Goal: Transaction & Acquisition: Purchase product/service

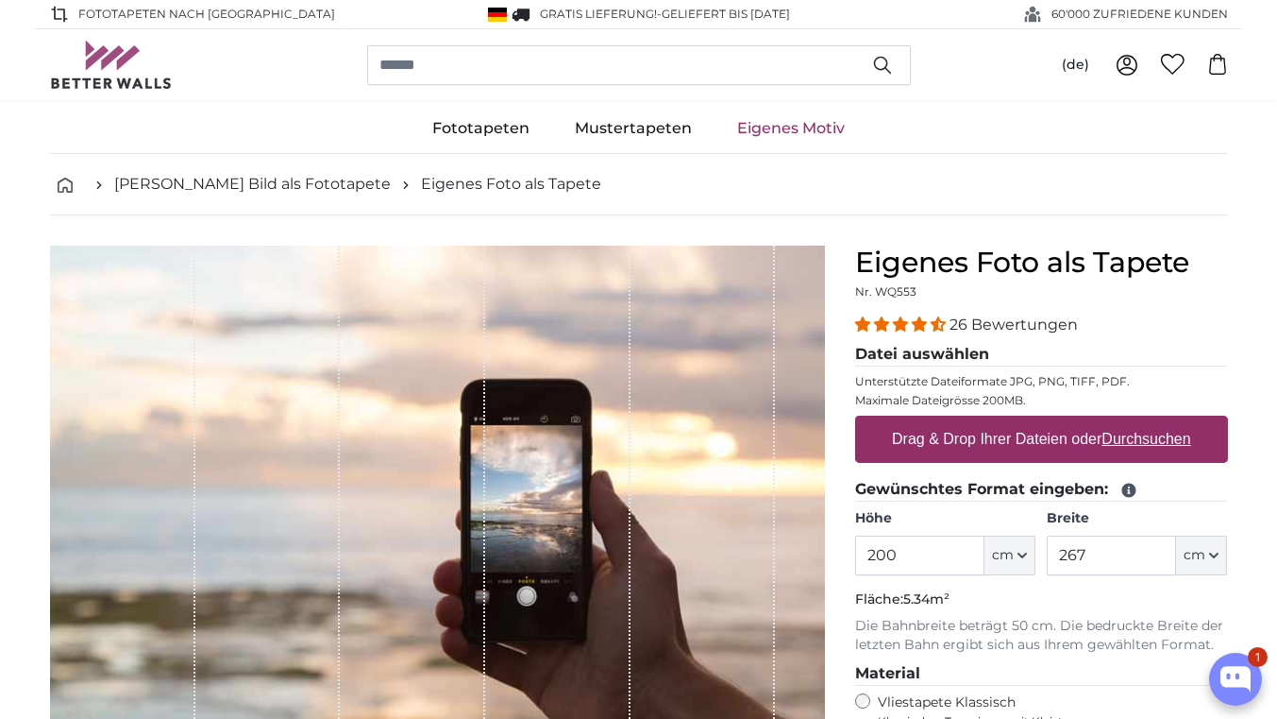
click at [935, 549] on input "200" at bounding box center [919, 555] width 129 height 40
type input "2"
type input "198"
click at [1128, 552] on input "267" at bounding box center [1111, 555] width 129 height 40
type input "240"
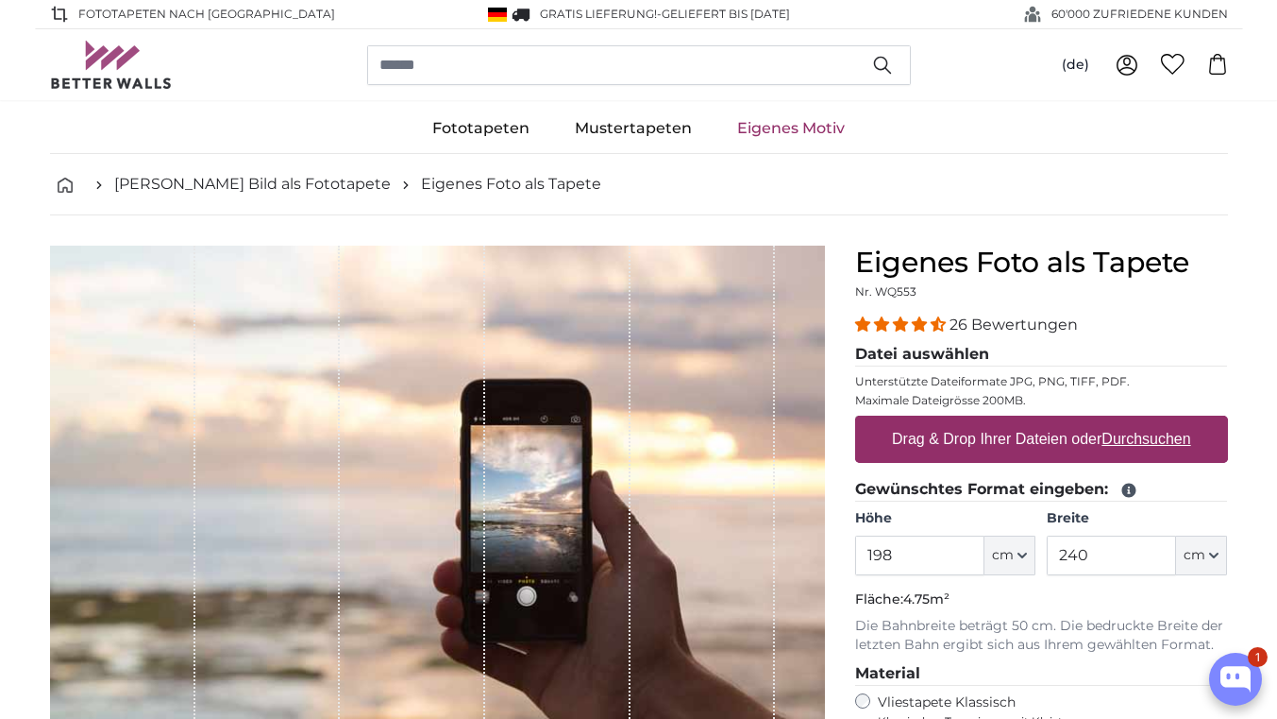
click at [1215, 323] on div "26 Bewertungen" at bounding box center [1041, 324] width 373 height 22
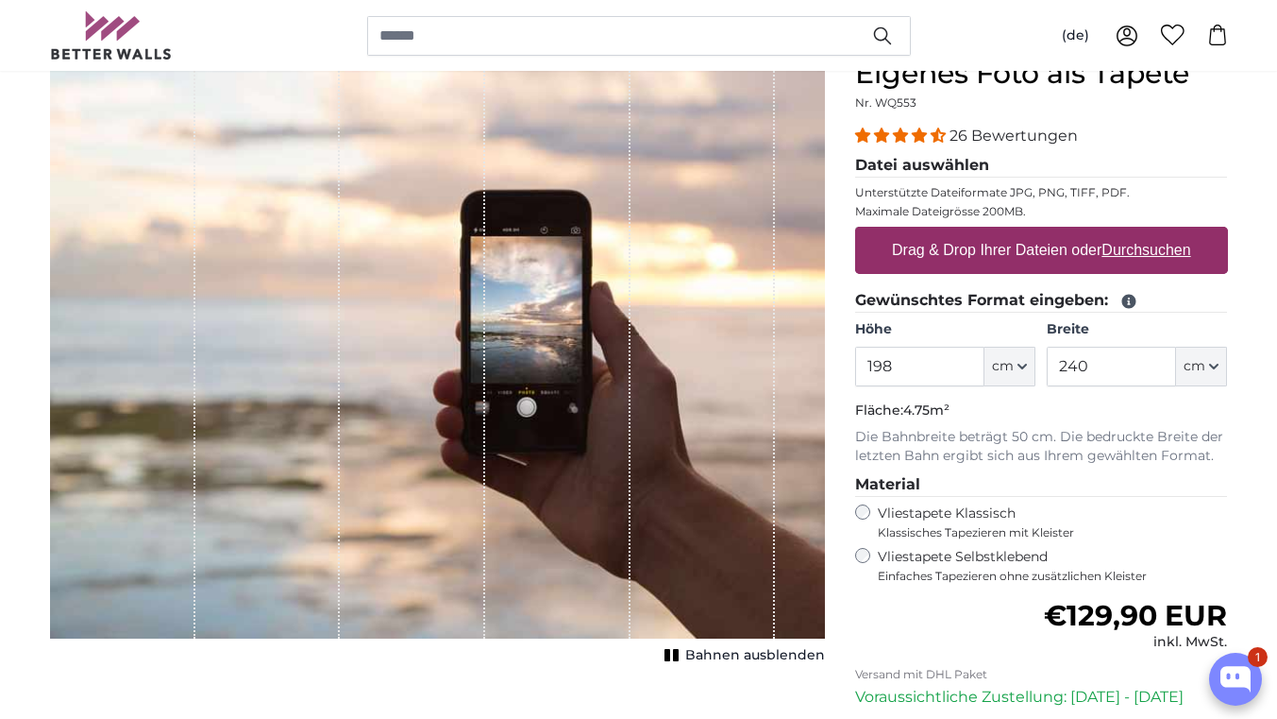
scroll to position [187, 0]
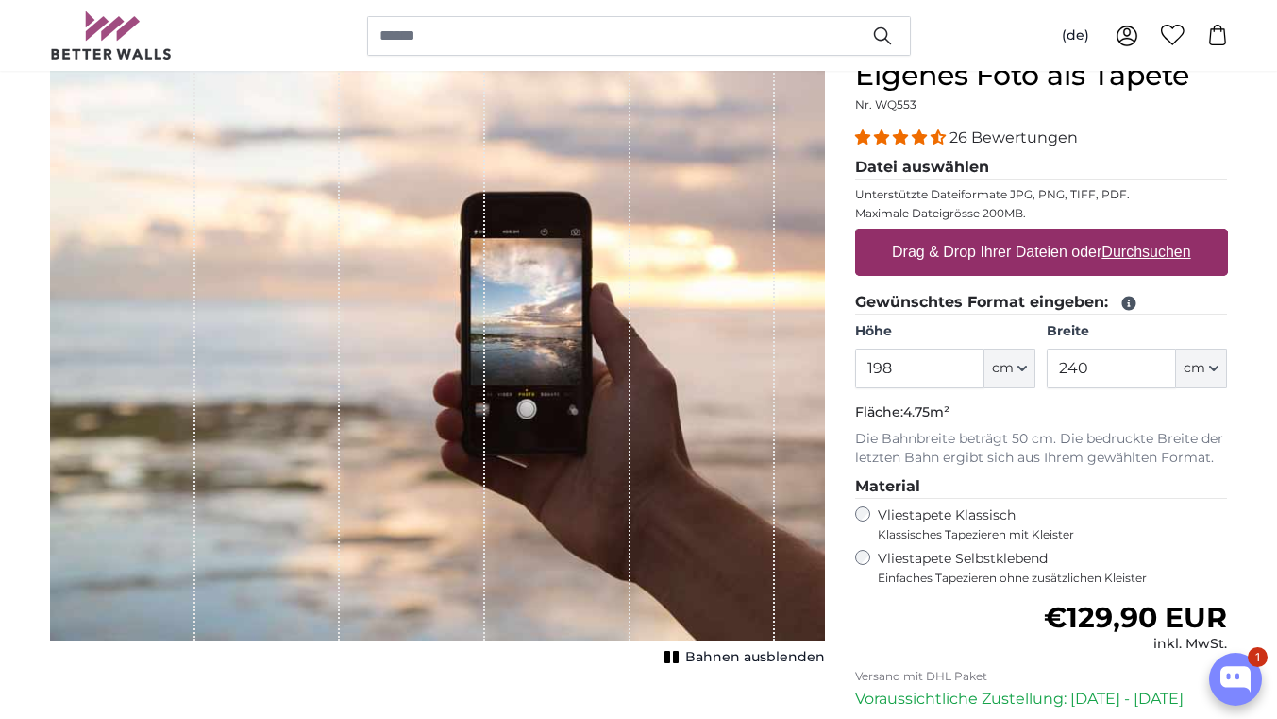
click at [746, 654] on span "Bahnen ausblenden" at bounding box center [755, 657] width 140 height 19
click at [746, 654] on span "Bahnen einblenden" at bounding box center [755, 657] width 139 height 19
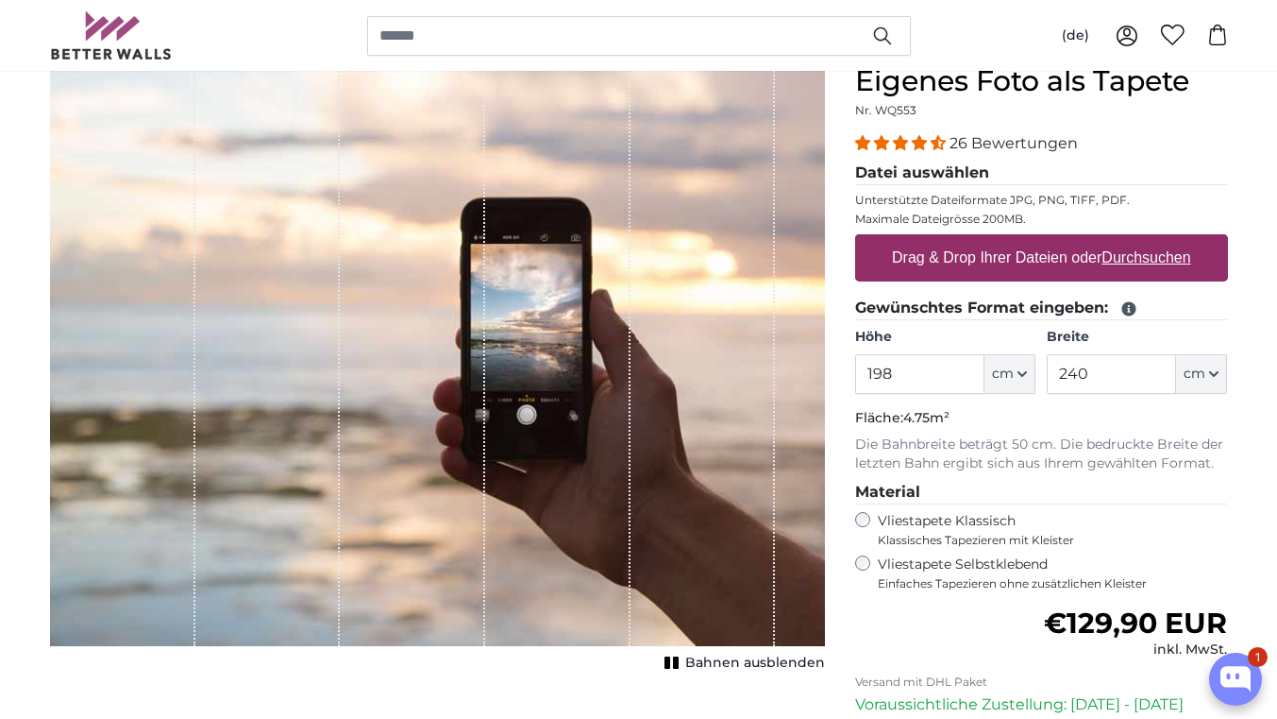
scroll to position [177, 0]
